Goal: Task Accomplishment & Management: Complete application form

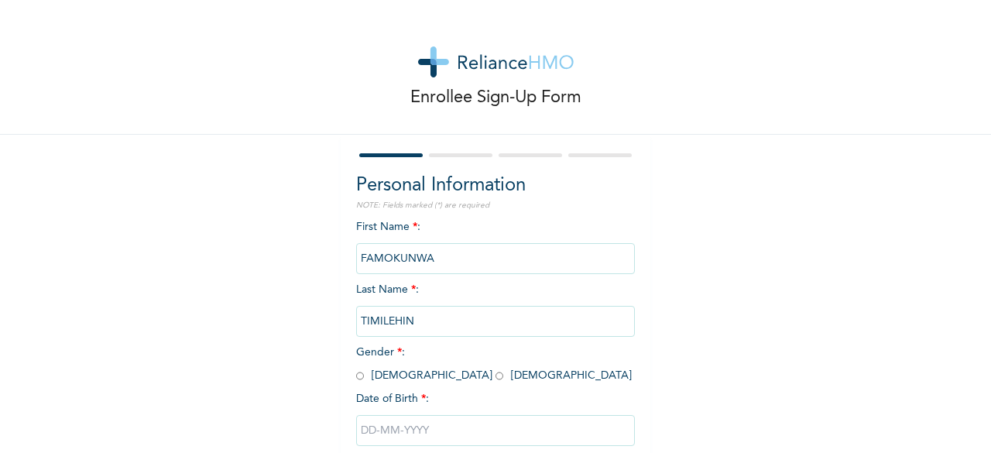
click at [709, 268] on div "Enrollee Sign-Up Form Personal Information NOTE: Fields marked (*) are required…" at bounding box center [495, 266] width 991 height 532
click at [428, 264] on input "FAMOKUNWA" at bounding box center [495, 258] width 279 height 31
click at [412, 259] on input "FAMOKUNWA" at bounding box center [495, 258] width 279 height 31
